Goal: Find specific page/section: Find specific page/section

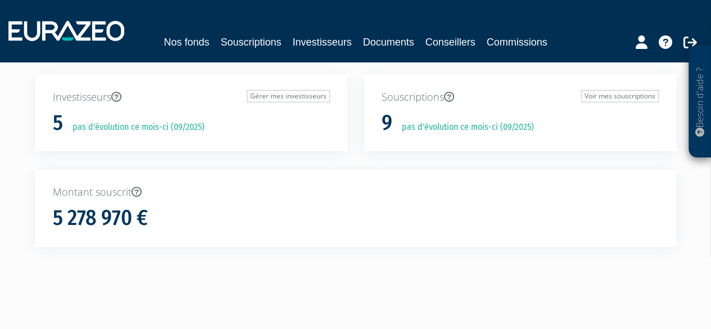
scroll to position [40, 0]
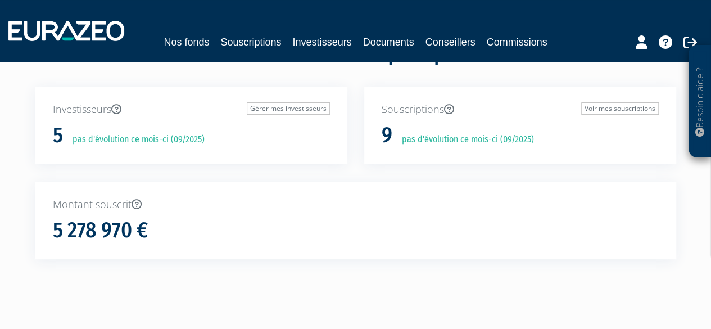
click at [507, 51] on nav "Nos fonds Souscriptions Investisseurs Documents Conseillers Commissions" at bounding box center [355, 31] width 711 height 62
click at [517, 36] on link "Commissions" at bounding box center [517, 42] width 61 height 16
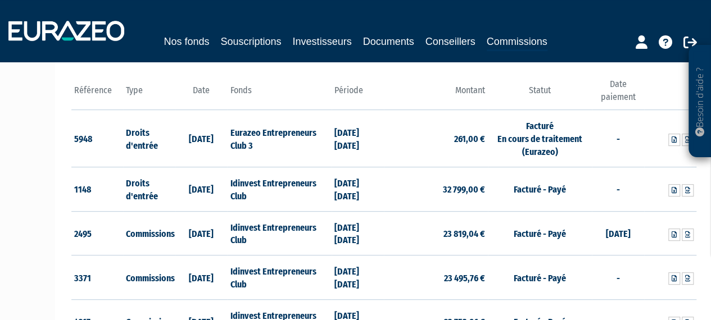
scroll to position [126, 0]
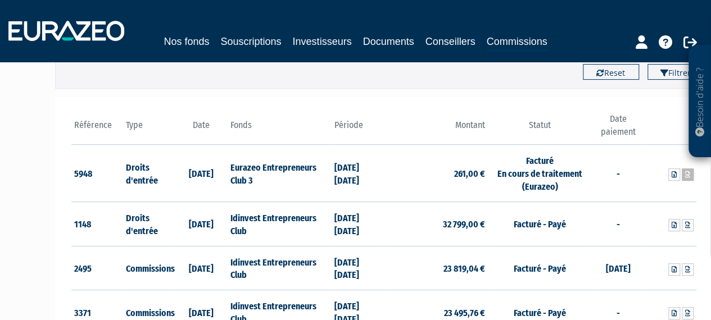
click at [689, 175] on icon at bounding box center [687, 174] width 5 height 7
click at [626, 171] on td "-" at bounding box center [618, 173] width 52 height 57
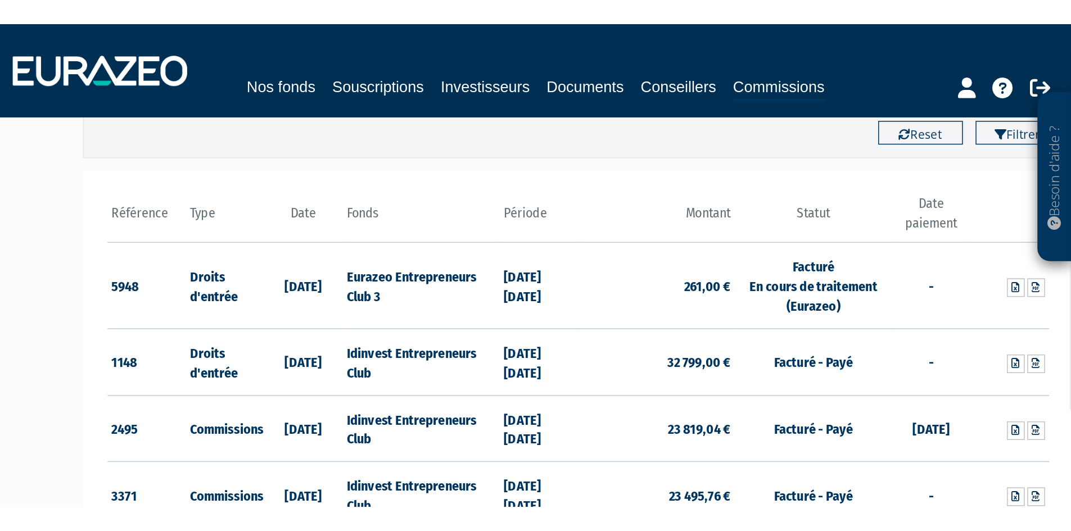
scroll to position [127, 0]
